Goal: Task Accomplishment & Management: Manage account settings

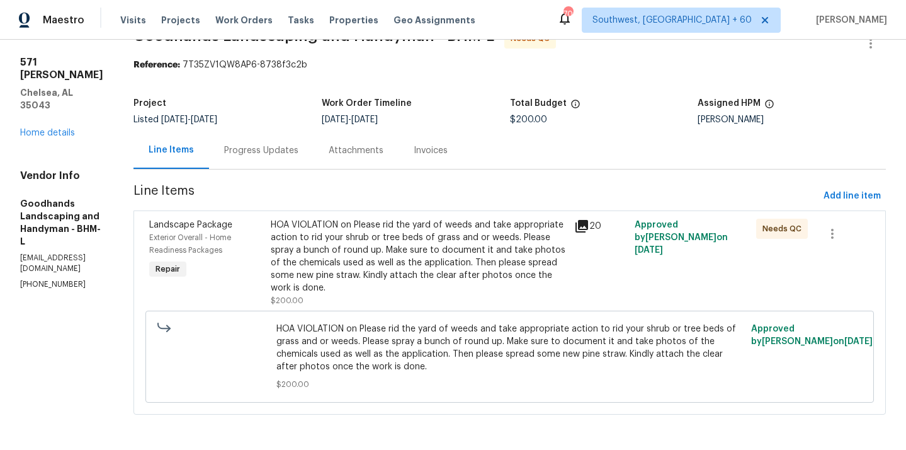
click at [289, 149] on div "Progress Updates" at bounding box center [261, 150] width 74 height 13
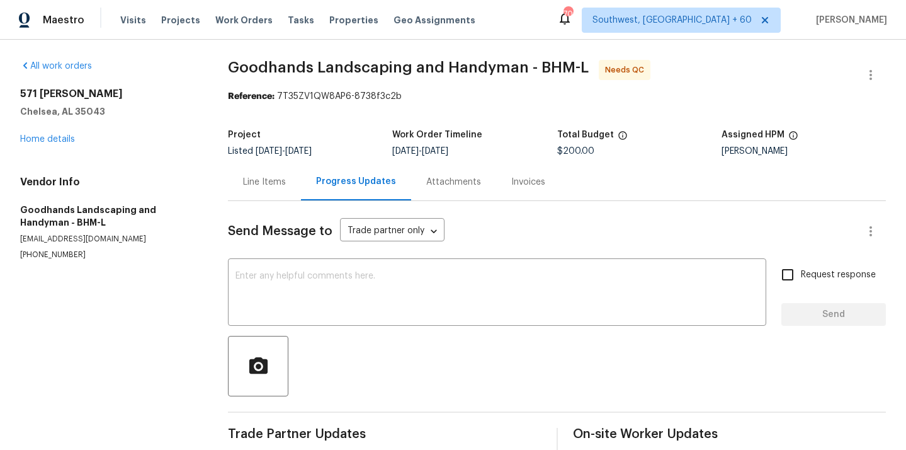
click at [261, 183] on div "Line Items" at bounding box center [264, 182] width 43 height 13
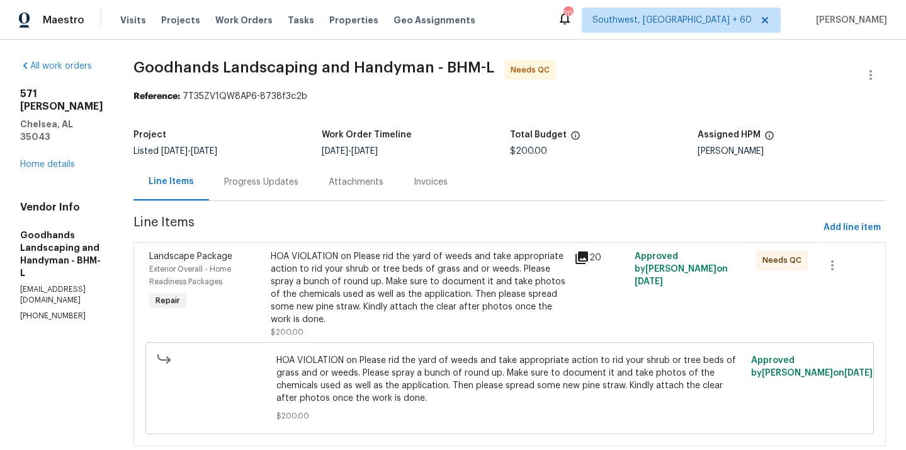
click at [400, 303] on div "HOA VIOLATION on Please rid the yard of weeds and take appropriate action to ri…" at bounding box center [419, 288] width 296 height 76
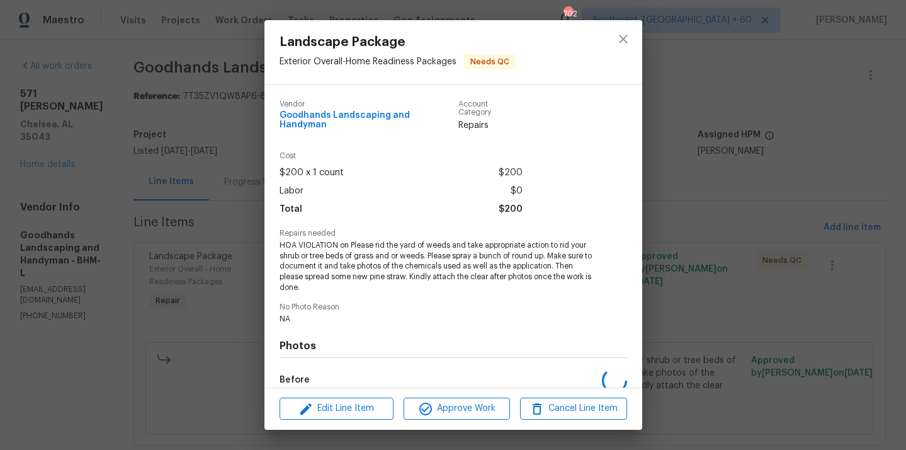
scroll to position [140, 0]
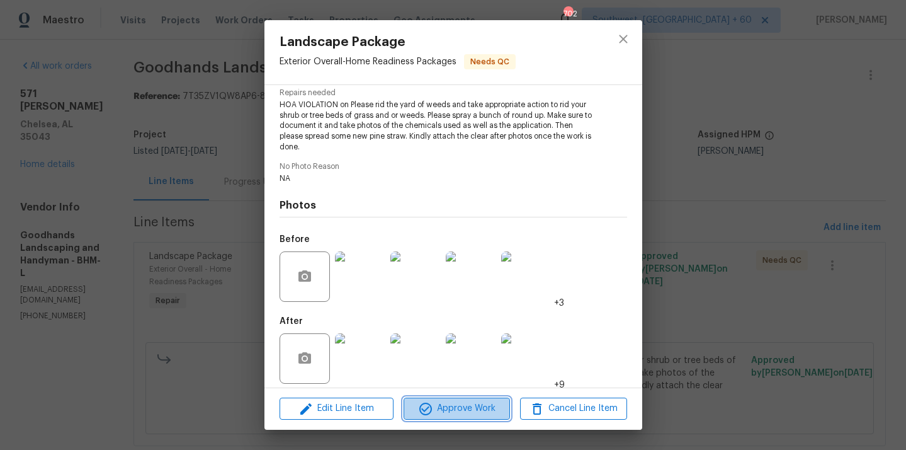
click at [465, 414] on span "Approve Work" at bounding box center [456, 408] width 99 height 16
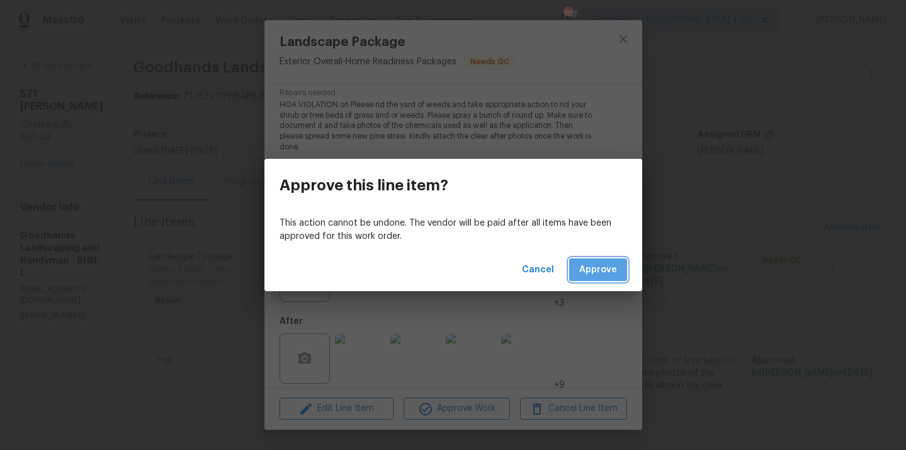
click at [608, 274] on span "Approve" at bounding box center [598, 270] width 38 height 16
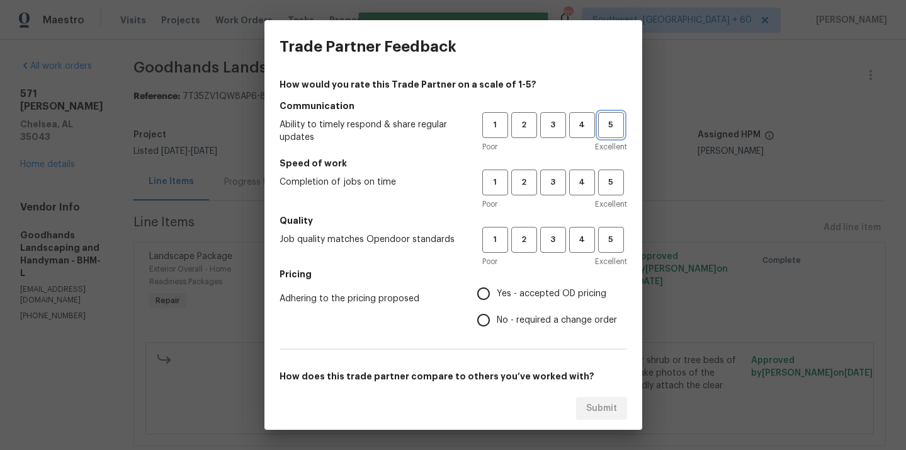
click at [603, 117] on button "5" at bounding box center [611, 125] width 26 height 26
click at [612, 186] on span "5" at bounding box center [610, 182] width 23 height 14
click at [613, 227] on button "5" at bounding box center [611, 240] width 26 height 26
click at [489, 293] on input "Yes - accepted OD pricing" at bounding box center [483, 293] width 26 height 26
radio input "true"
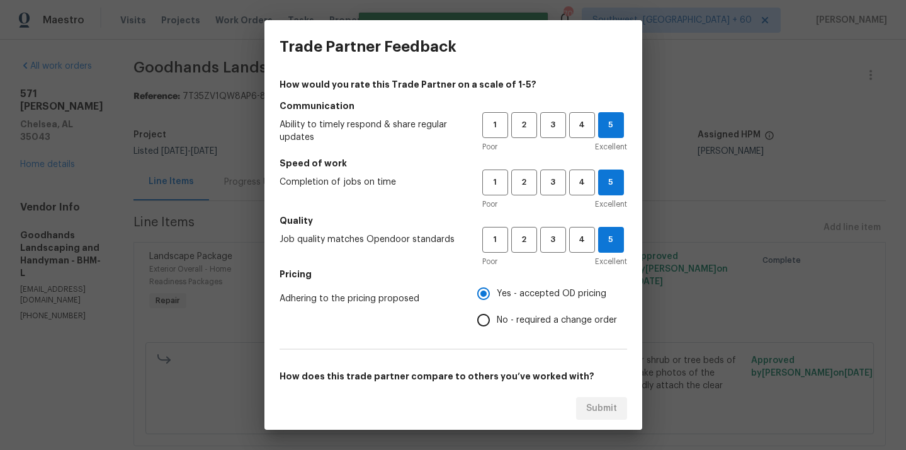
scroll to position [190, 0]
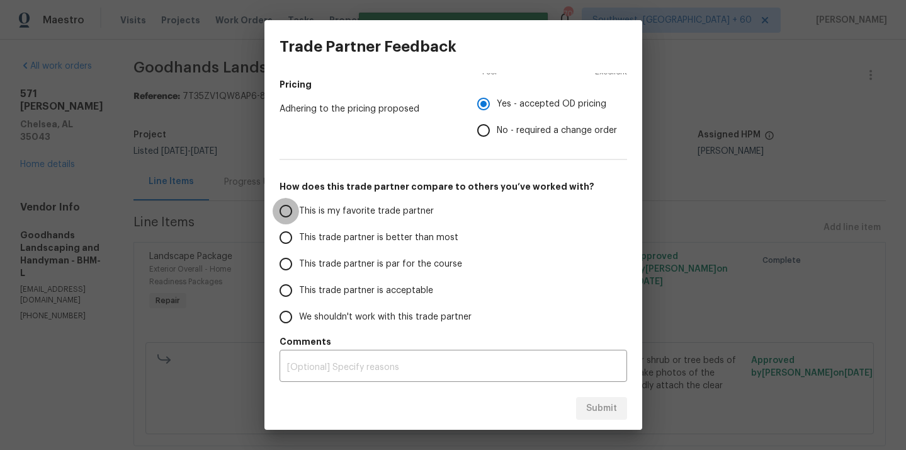
click at [289, 208] on input "This is my favorite trade partner" at bounding box center [286, 211] width 26 height 26
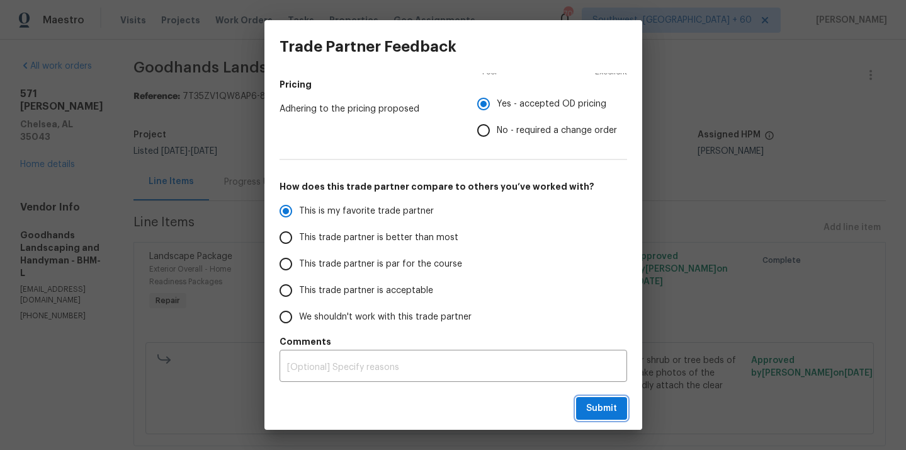
click at [606, 414] on span "Submit" at bounding box center [601, 408] width 31 height 16
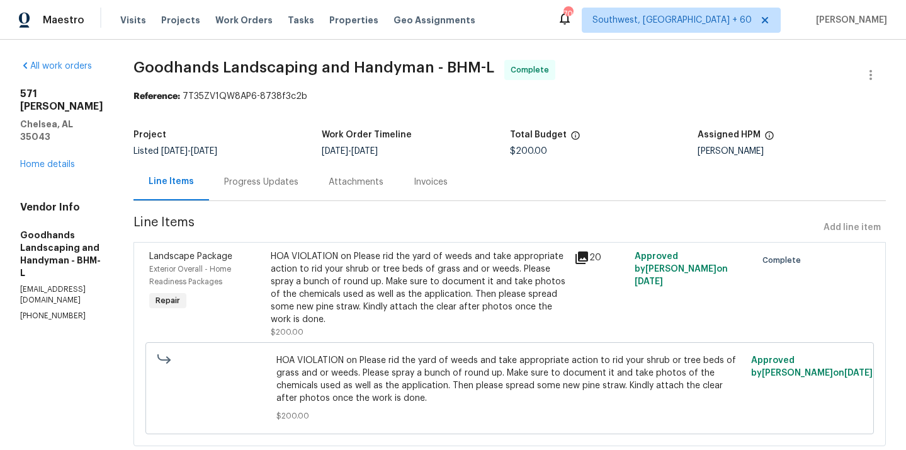
radio input "true"
